Goal: Information Seeking & Learning: Learn about a topic

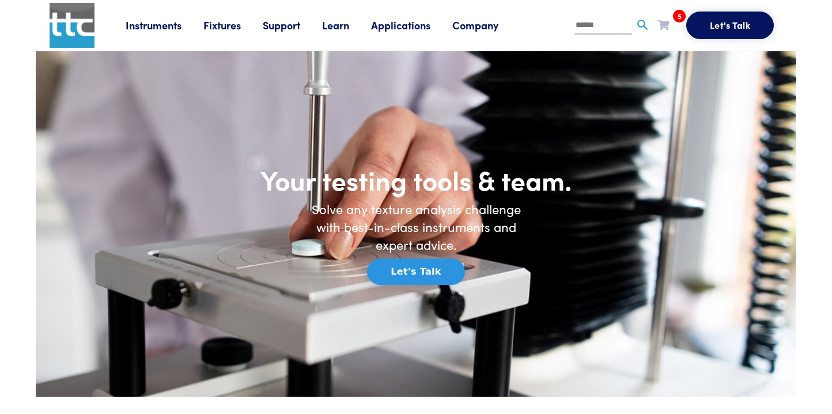
click at [344, 25] on link "Learn" at bounding box center [346, 25] width 49 height 14
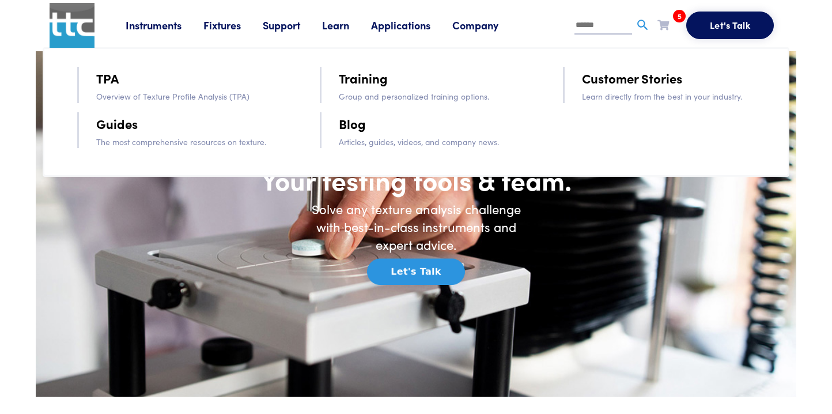
click at [115, 74] on link "TPA" at bounding box center [107, 78] width 22 height 20
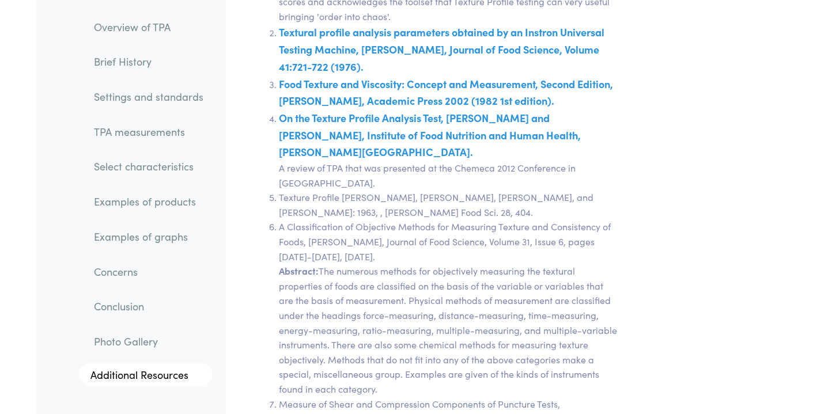
scroll to position [20444, 0]
